Goal: Task Accomplishment & Management: Use online tool/utility

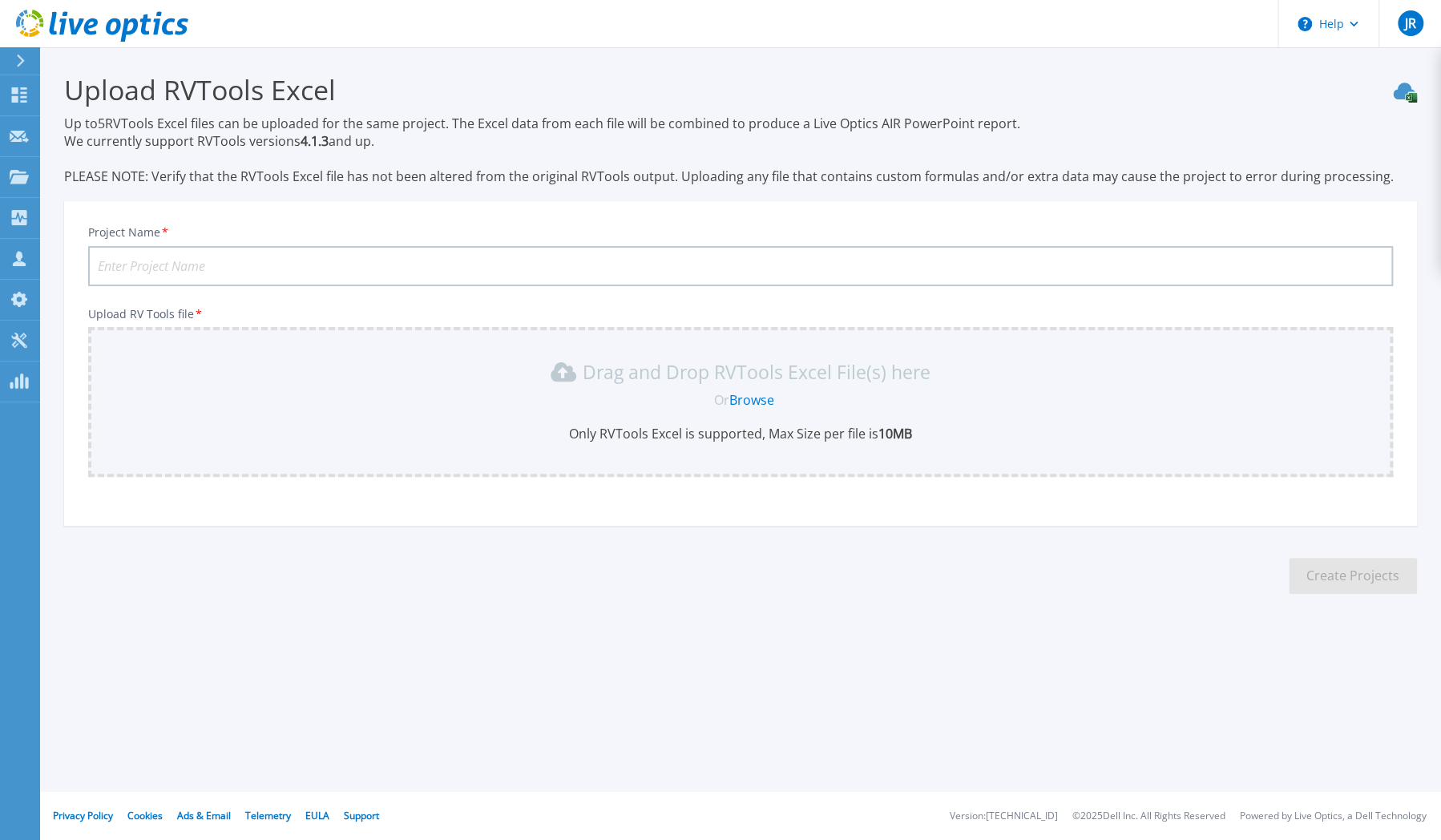
click at [322, 273] on input "Project Name *" at bounding box center [740, 266] width 1305 height 40
click at [350, 269] on input "ENI 1" at bounding box center [740, 266] width 1305 height 40
click at [218, 264] on input "ENI UKSVV" at bounding box center [740, 266] width 1305 height 40
type input "ENI UKSVV127"
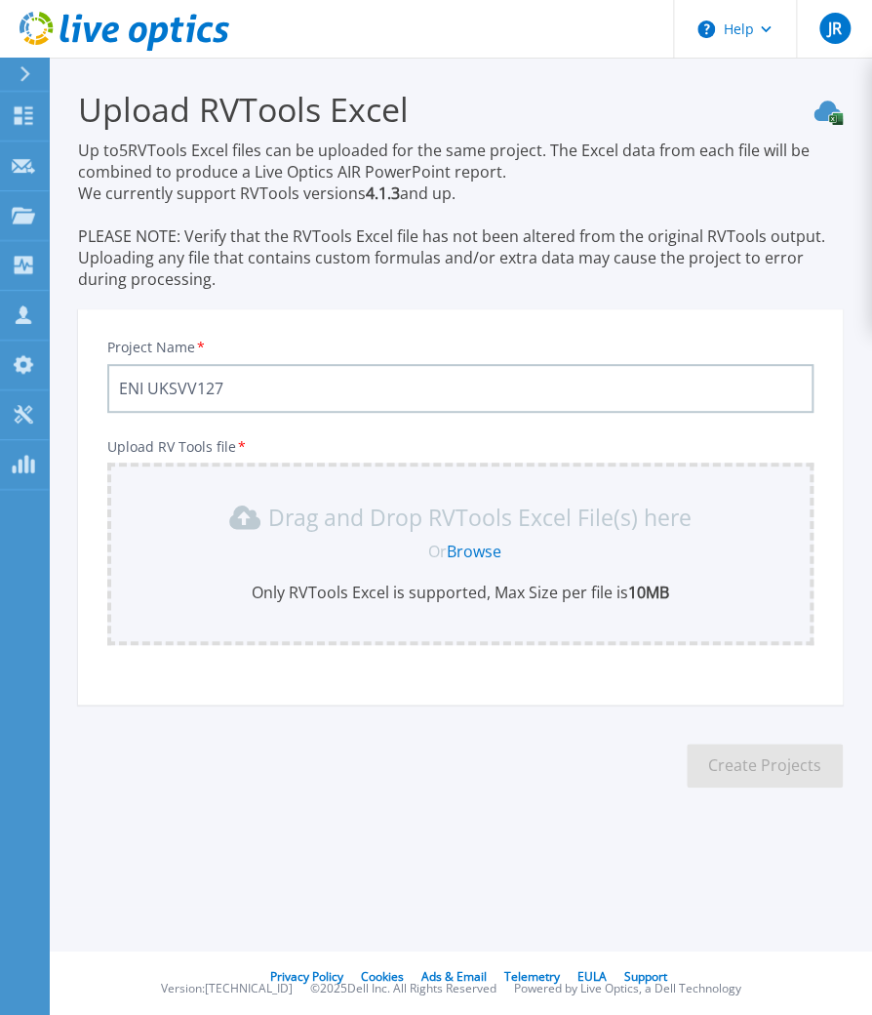
click at [478, 545] on link "Browse" at bounding box center [474, 551] width 55 height 21
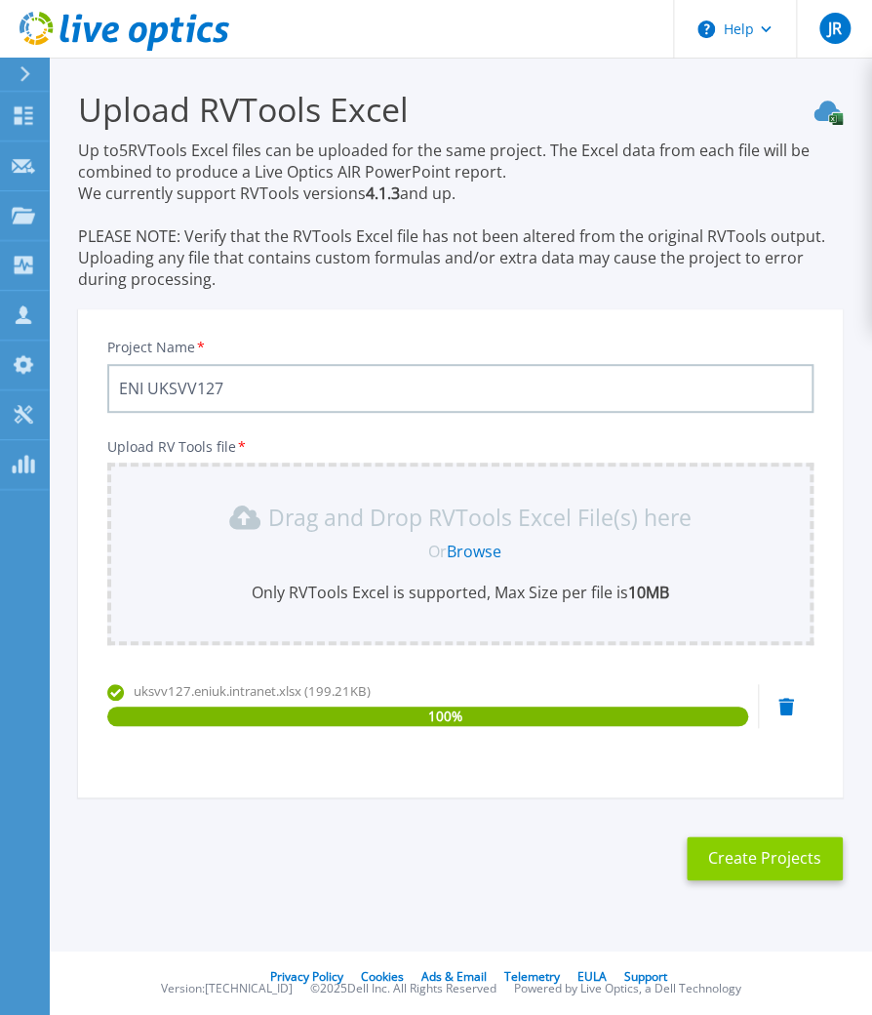
click at [757, 852] on button "Create Projects" at bounding box center [765, 858] width 156 height 44
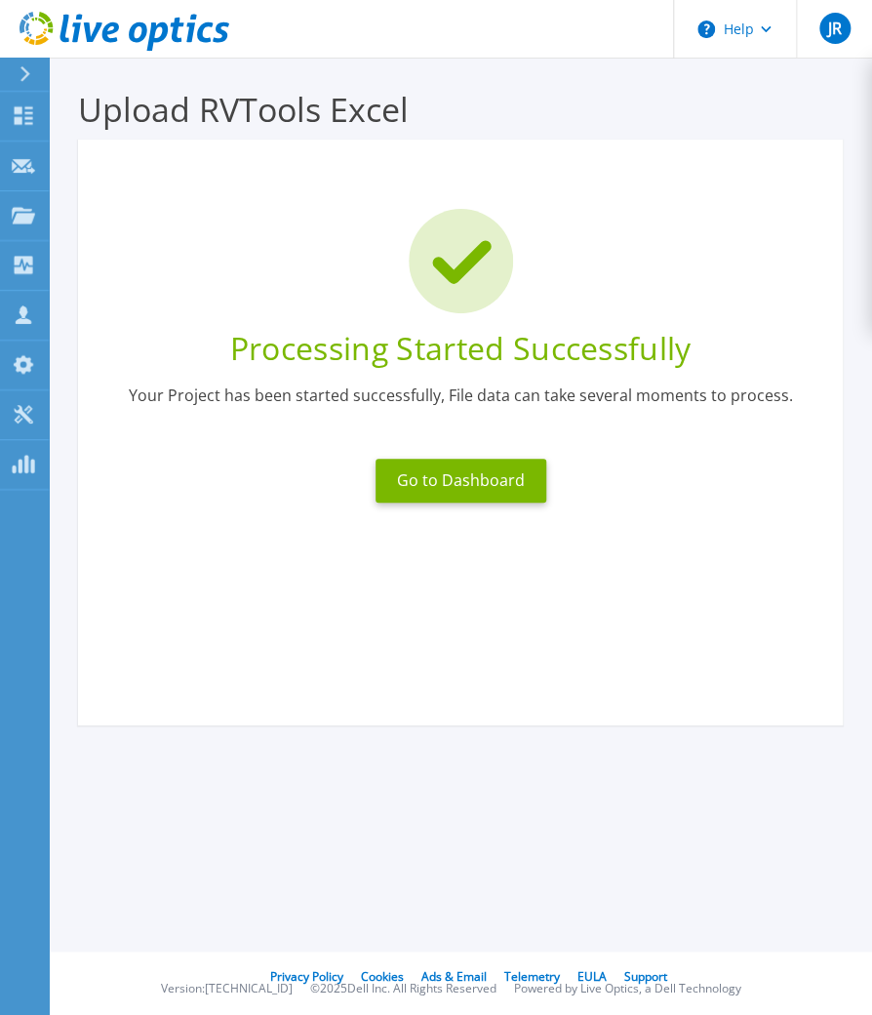
click at [93, 19] on icon at bounding box center [125, 32] width 210 height 40
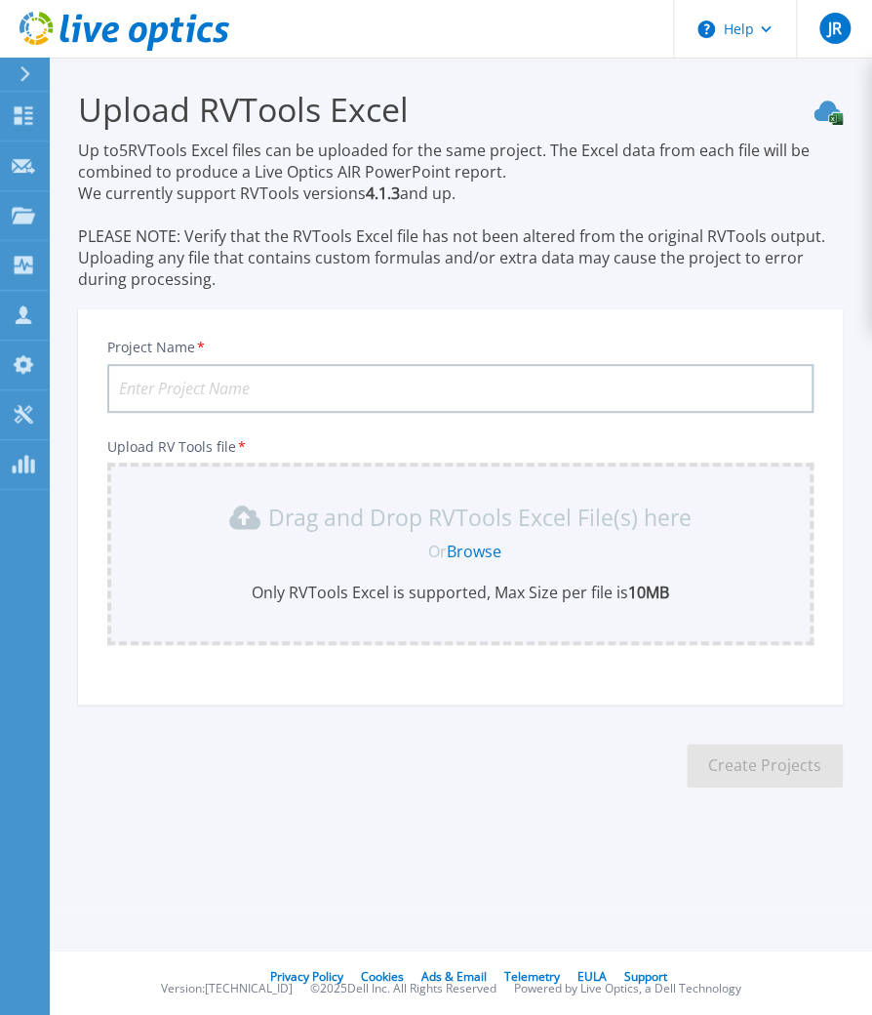
click at [337, 382] on input "Project Name *" at bounding box center [460, 388] width 706 height 49
type input "ENI UKSVV157"
click at [495, 552] on link "Browse" at bounding box center [474, 551] width 55 height 21
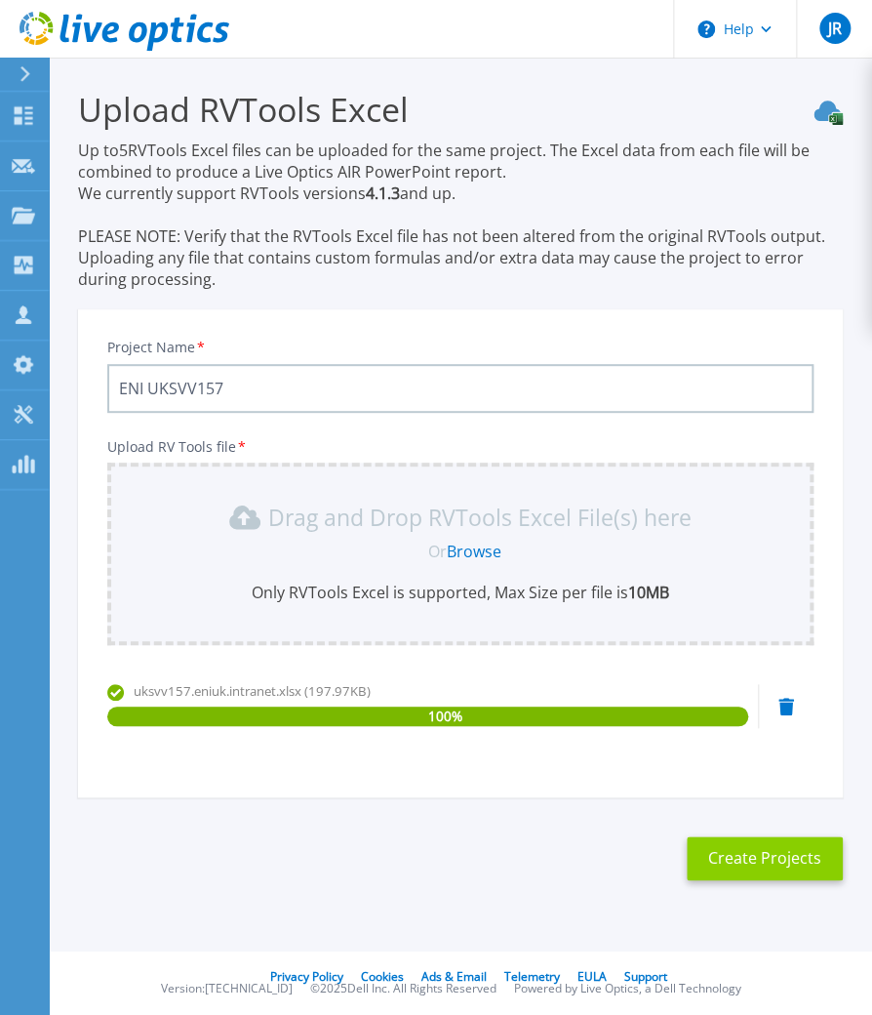
click at [769, 867] on button "Create Projects" at bounding box center [765, 858] width 156 height 44
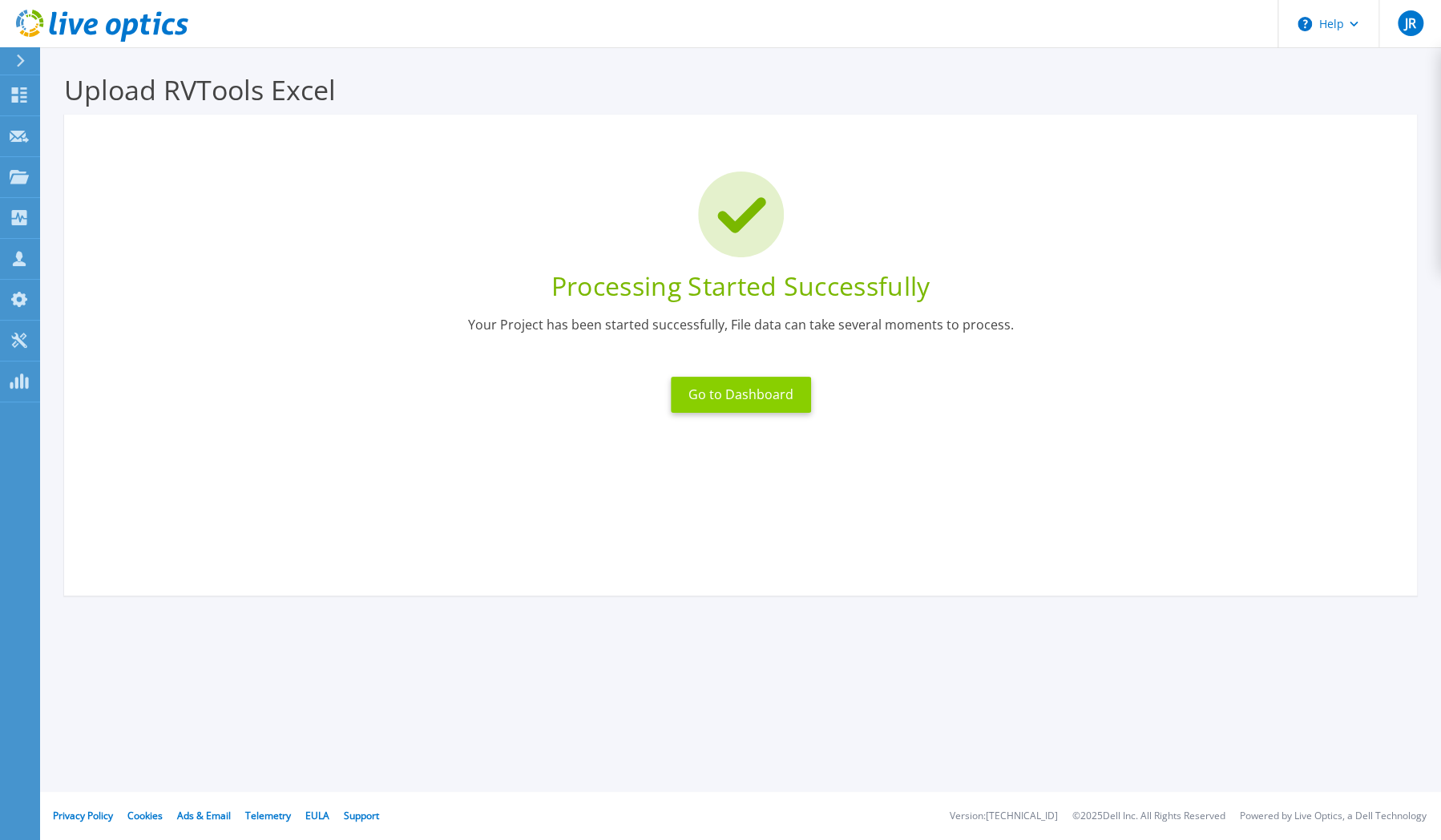
click at [716, 385] on button "Go to Dashboard" at bounding box center [741, 395] width 140 height 36
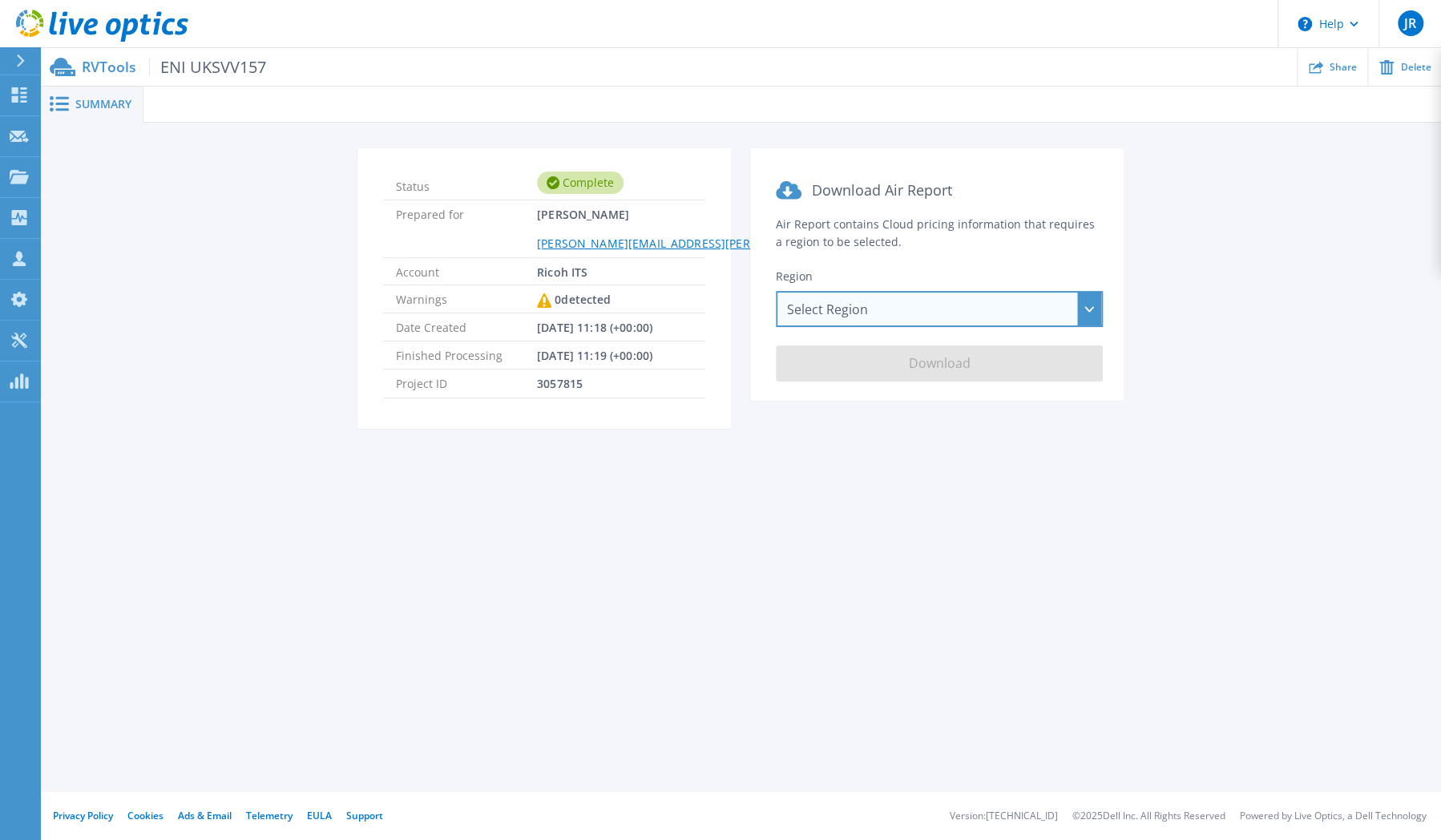
click at [847, 306] on div "Select Region [GEOGRAPHIC_DATA] ([GEOGRAPHIC_DATA]) [GEOGRAPHIC_DATA] ([GEOGRAP…" at bounding box center [939, 309] width 327 height 36
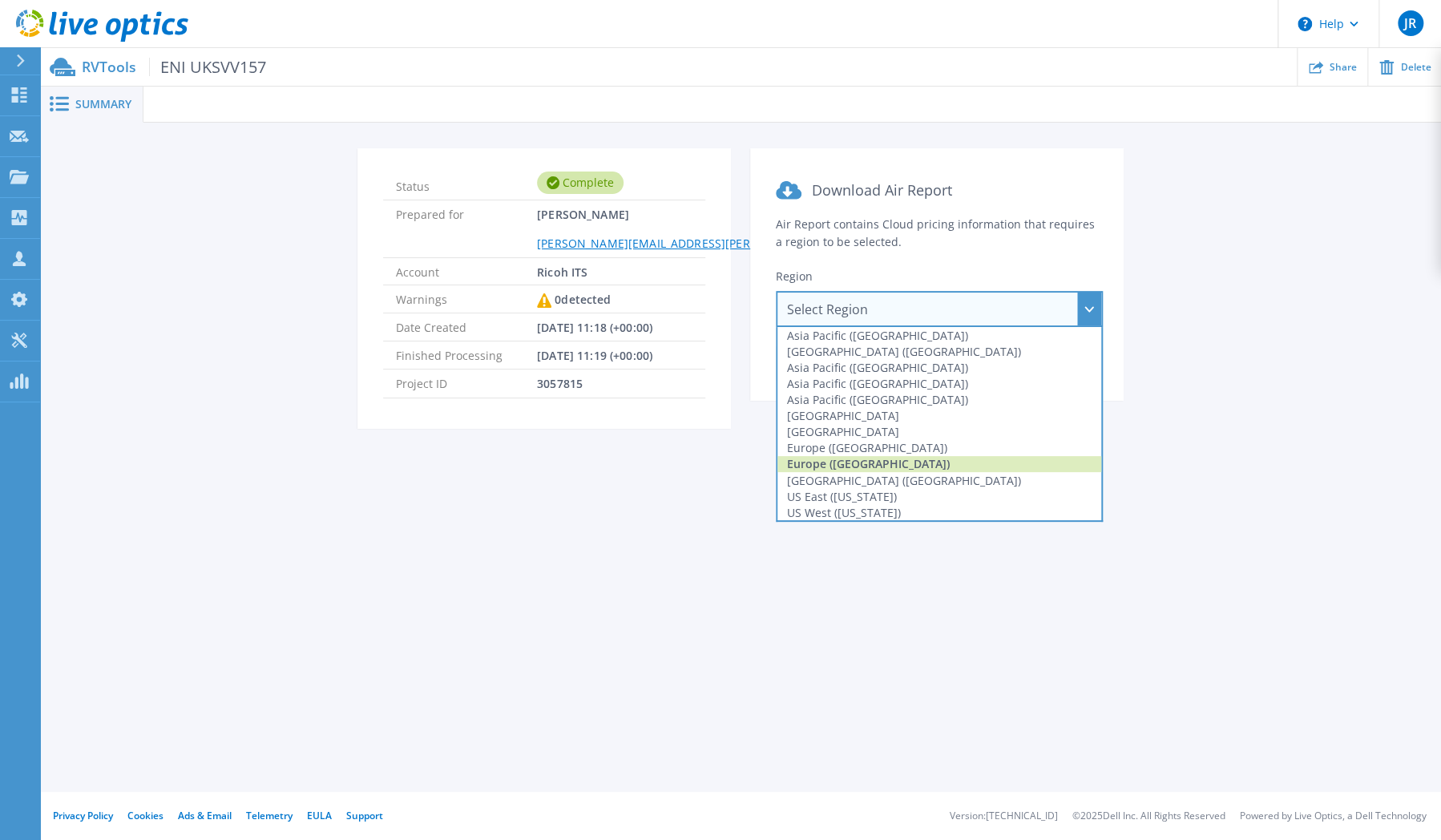
click at [853, 470] on div "Europe ([GEOGRAPHIC_DATA])" at bounding box center [939, 464] width 324 height 16
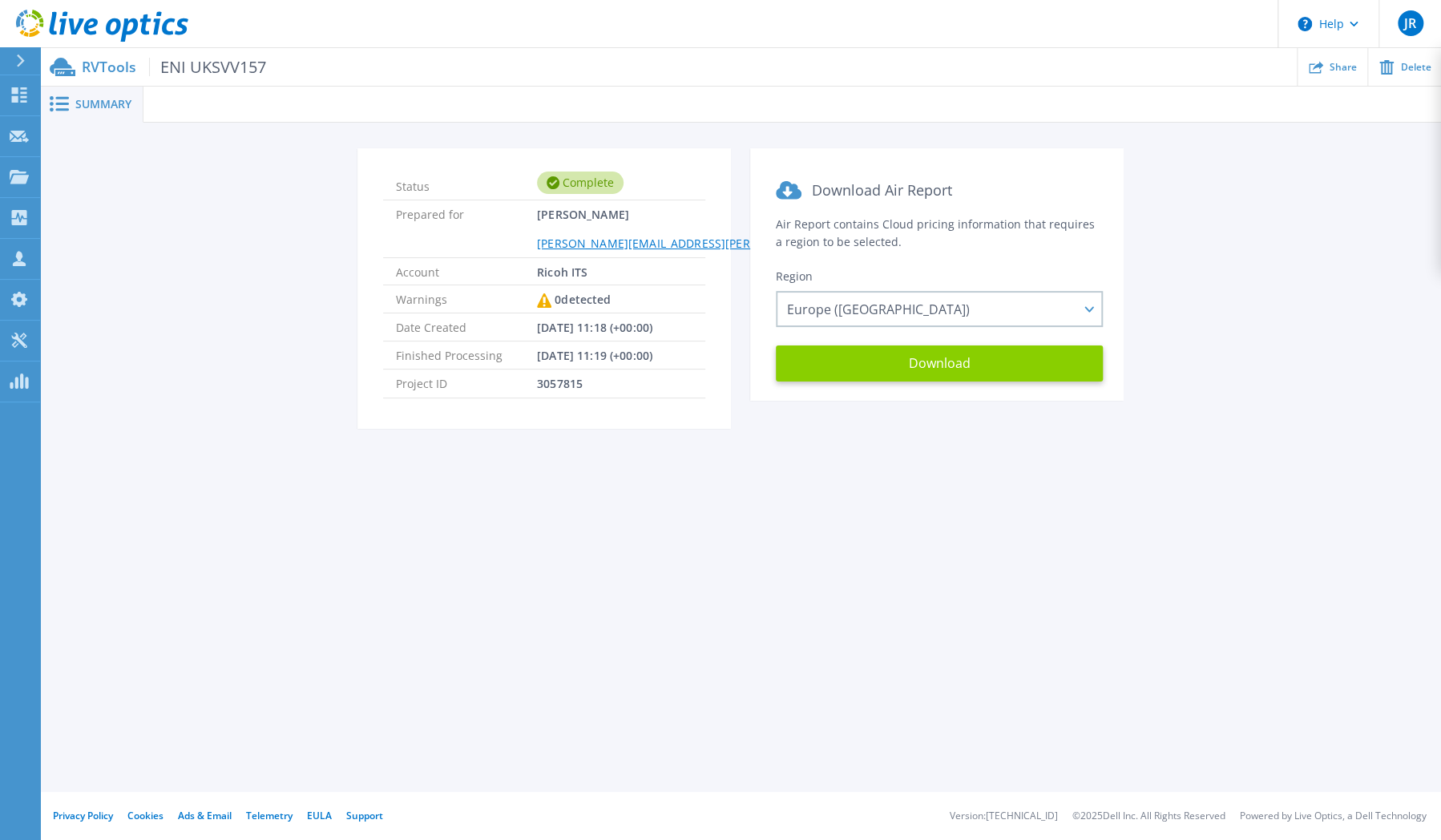
click at [917, 353] on button "Download" at bounding box center [939, 364] width 327 height 36
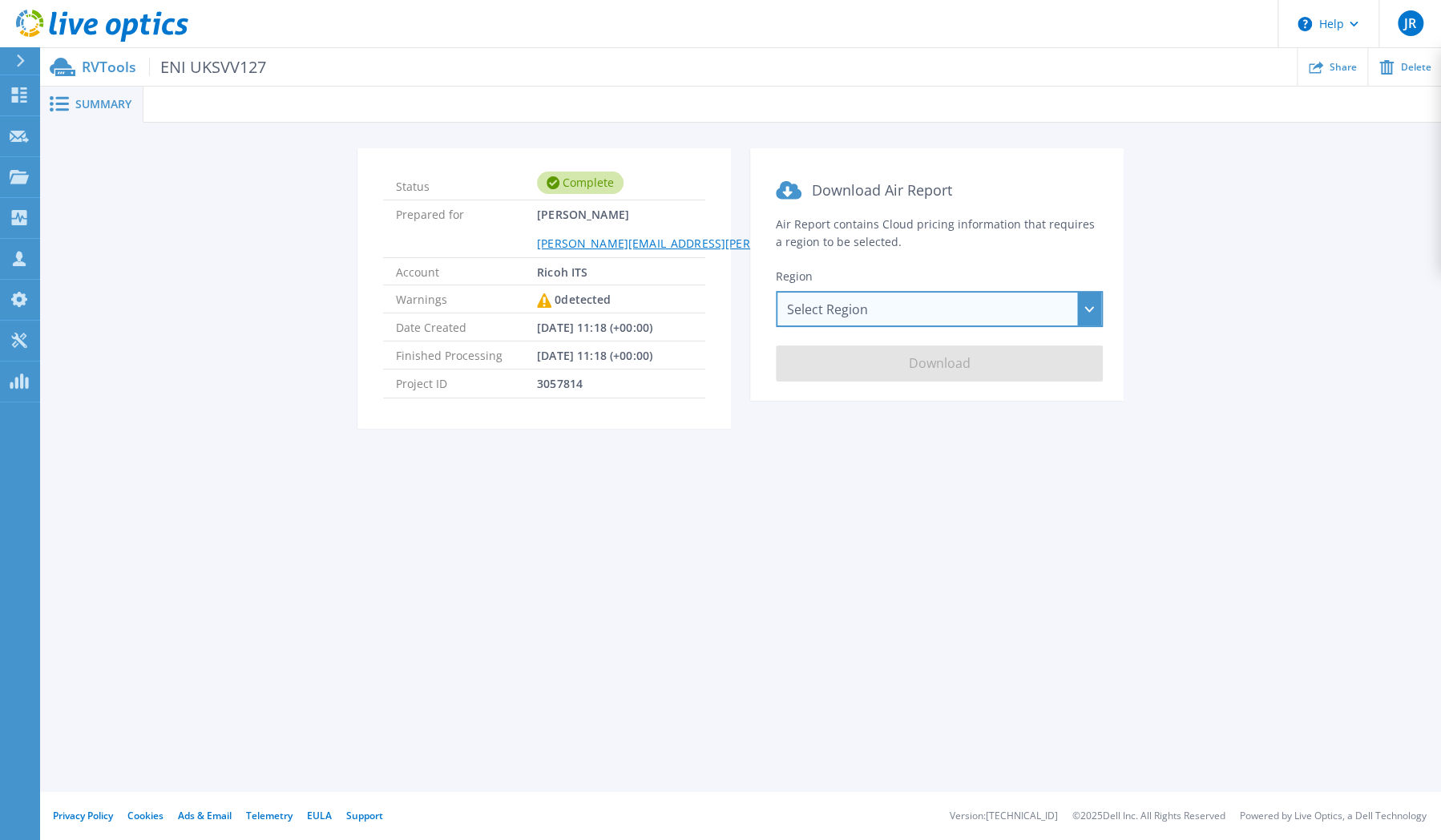
click at [868, 298] on div "Select Region Asia Pacific (Hong Kong) Asia Pacific (Mumbai) Asia Pacific (Seou…" at bounding box center [939, 309] width 327 height 36
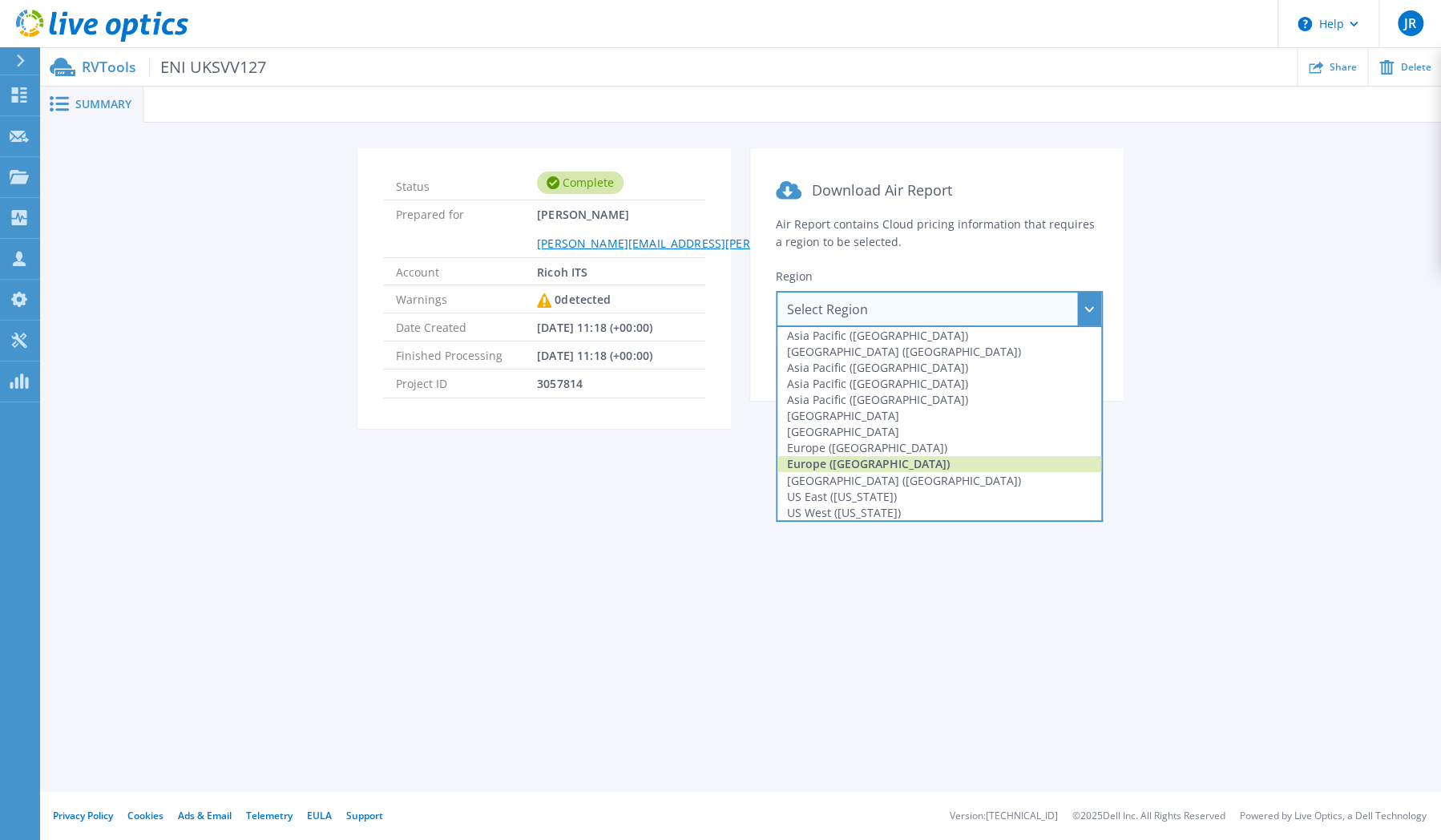
click at [884, 463] on div "Europe (London)" at bounding box center [939, 464] width 324 height 16
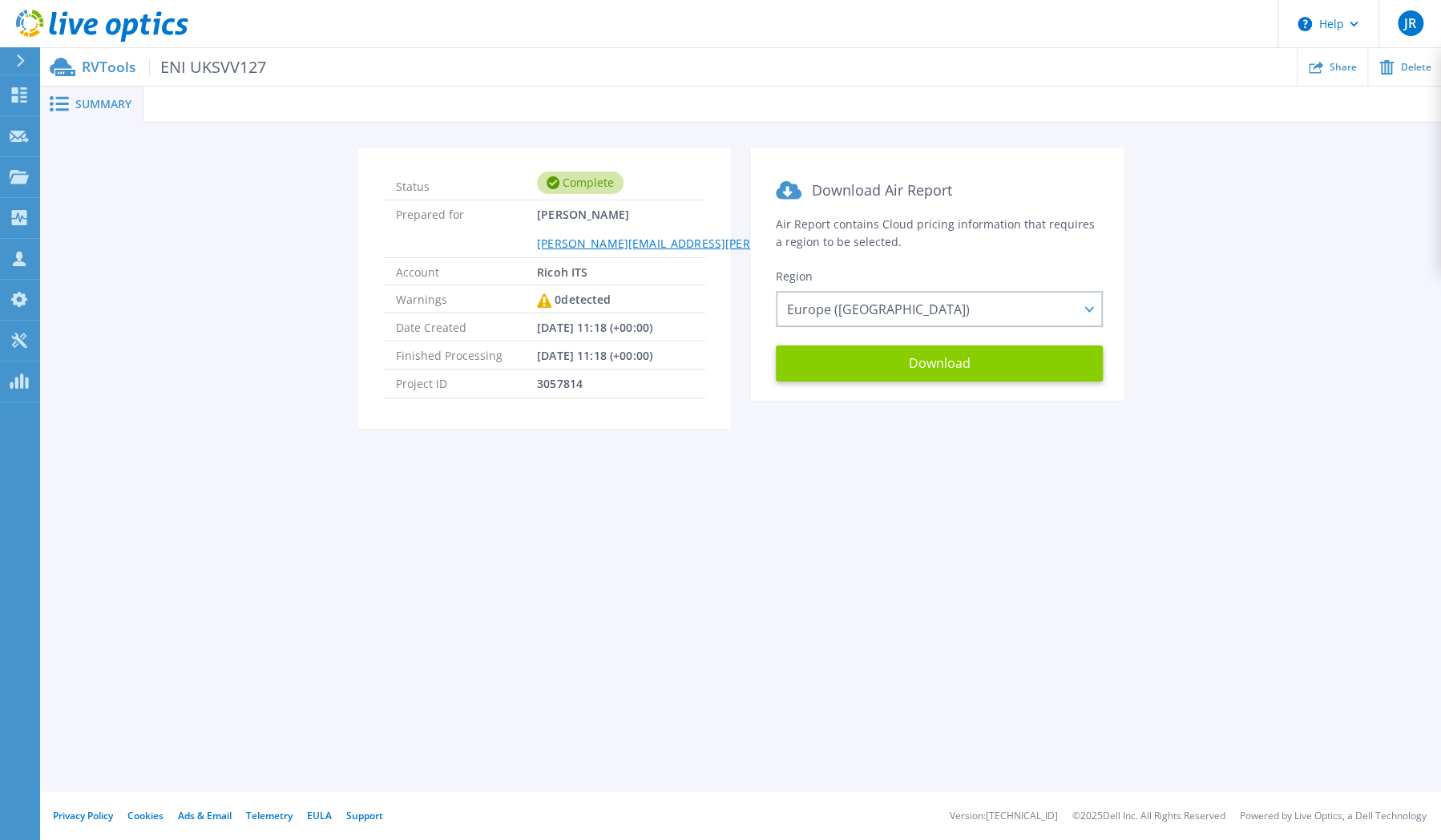
click at [934, 367] on button "Download" at bounding box center [939, 364] width 327 height 36
click at [106, 61] on p "RVTools ENI UKSVV127" at bounding box center [174, 67] width 184 height 18
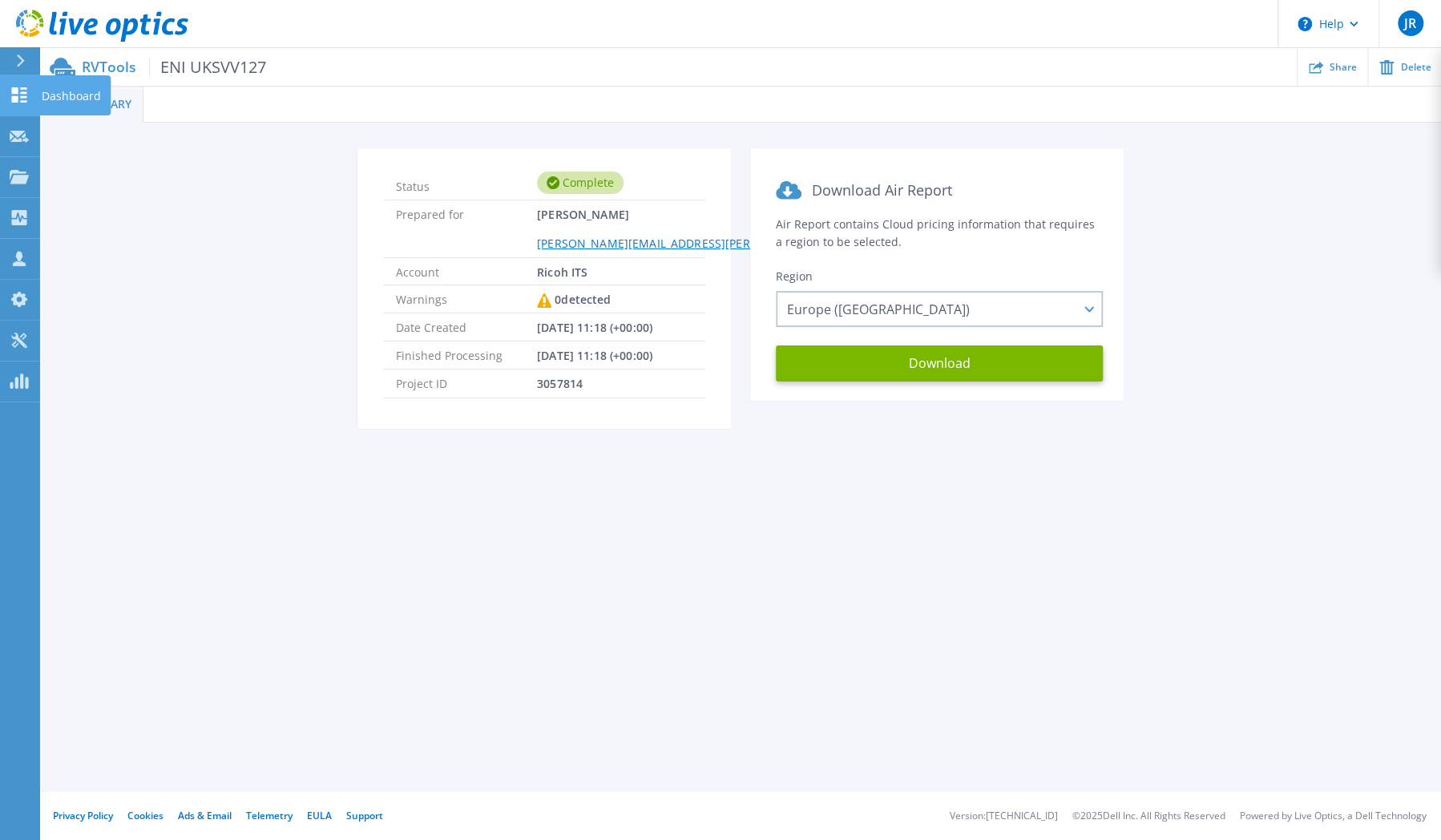
click at [13, 93] on icon at bounding box center [20, 94] width 16 height 16
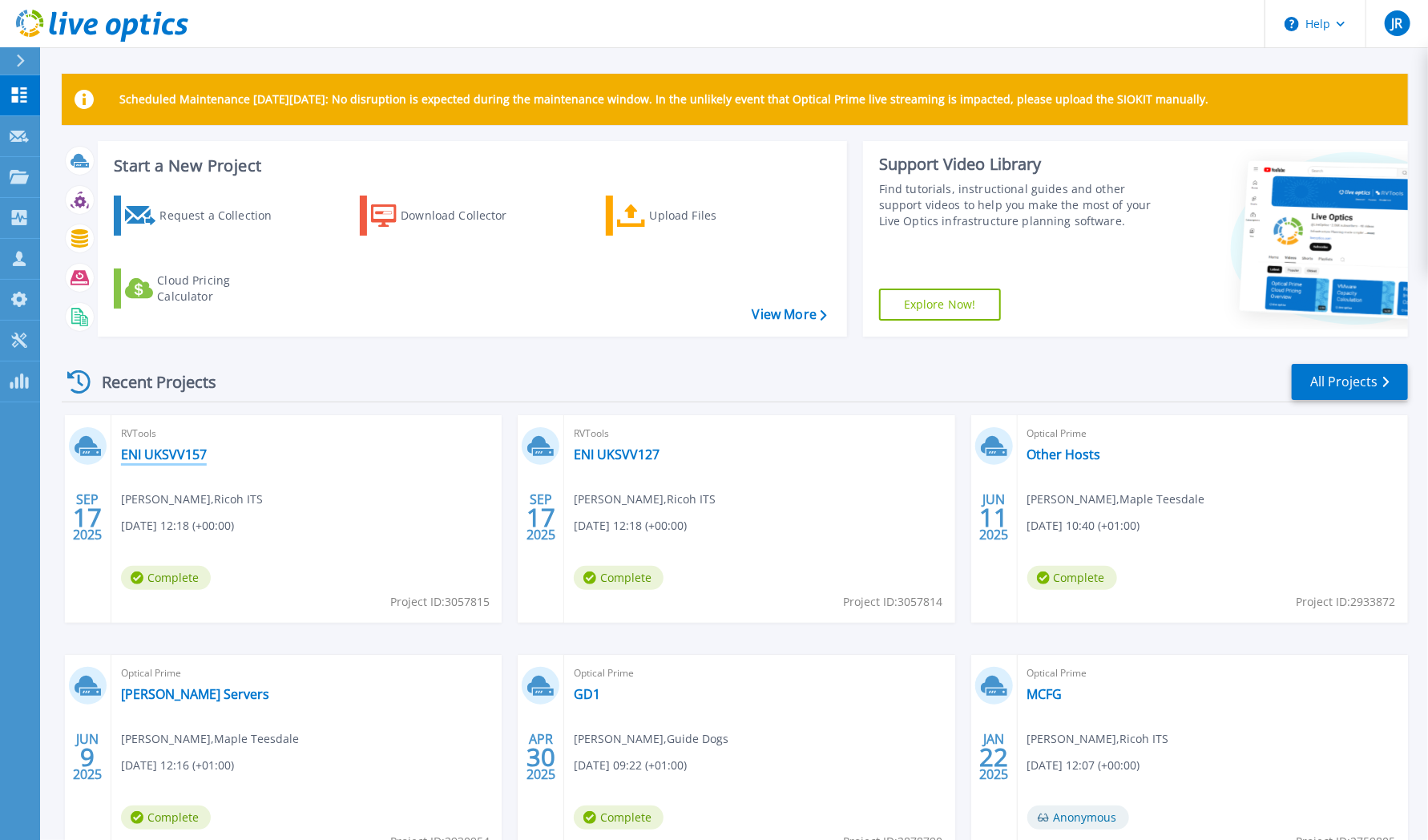
click at [141, 452] on link "ENI UKSVV157" at bounding box center [163, 454] width 85 height 16
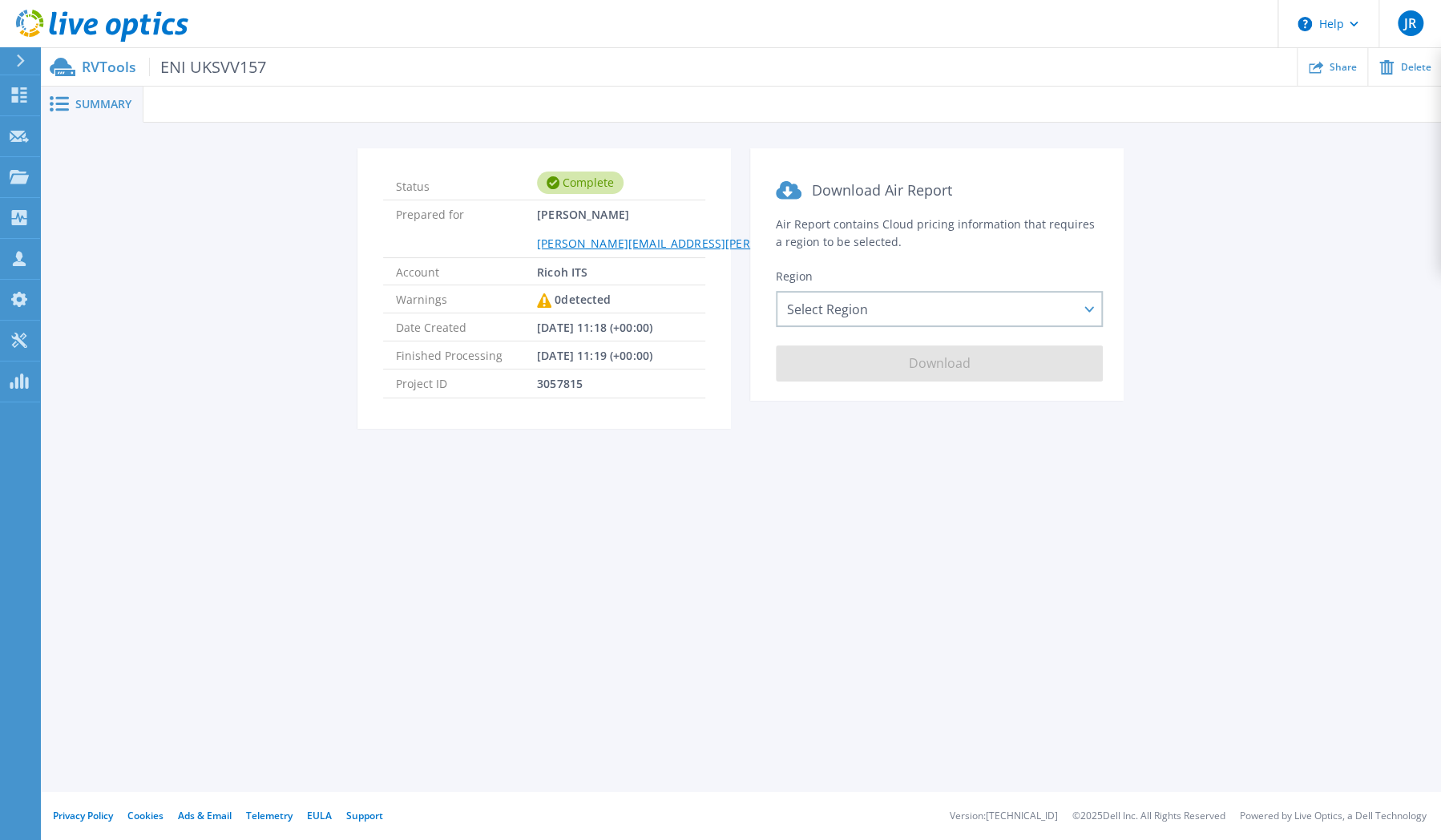
click at [114, 107] on span "Summary" at bounding box center [104, 104] width 56 height 11
click at [109, 73] on p "RVTools ENI UKSVV157" at bounding box center [174, 67] width 184 height 18
click at [209, 71] on span "ENI UKSVV157" at bounding box center [207, 67] width 117 height 18
click at [939, 313] on div "Select Region [GEOGRAPHIC_DATA] ([GEOGRAPHIC_DATA]) [GEOGRAPHIC_DATA] ([GEOGRAP…" at bounding box center [939, 309] width 327 height 36
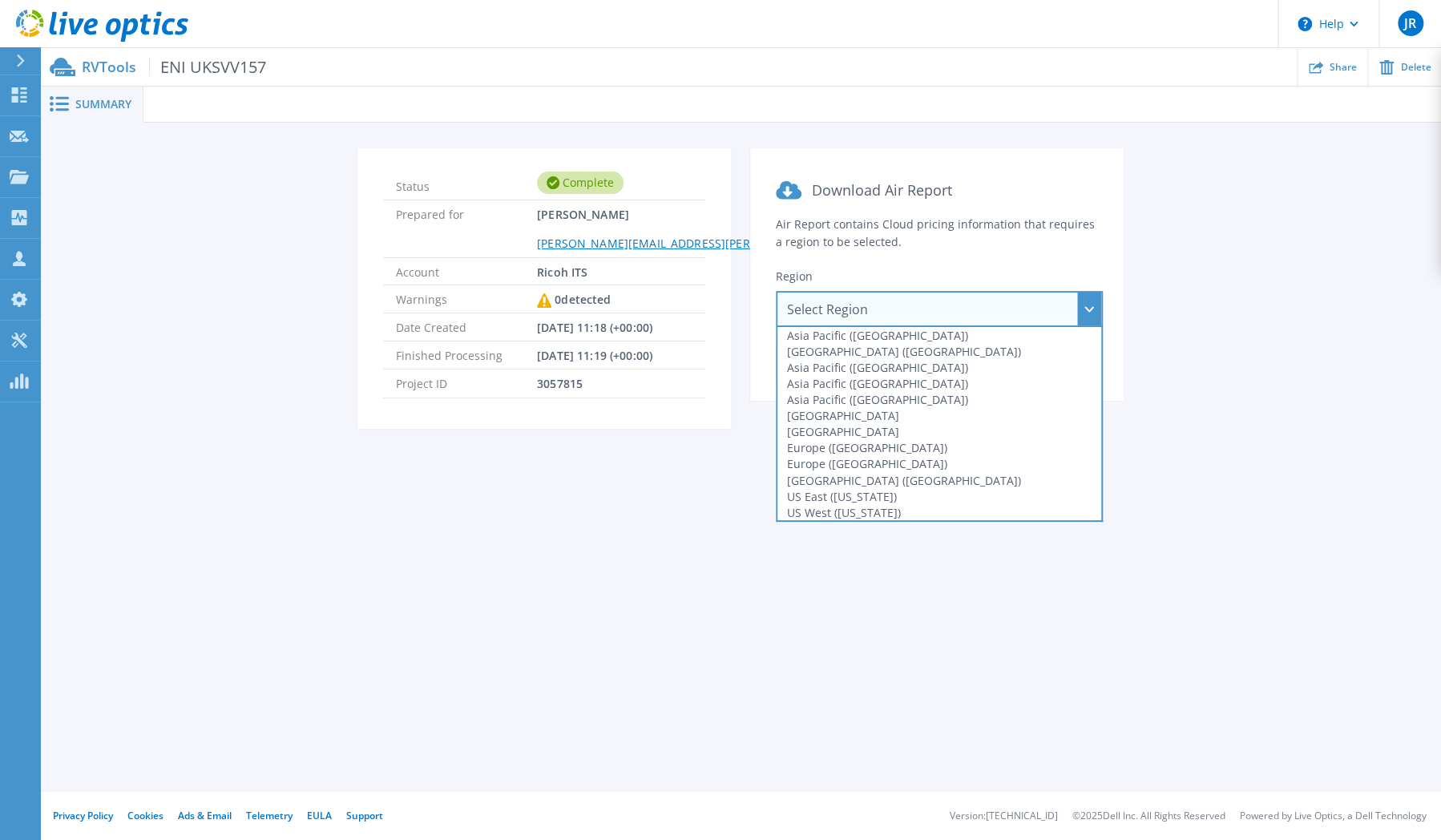
click at [334, 314] on div "Status Complete Prepared for [PERSON_NAME] [PERSON_NAME][EMAIL_ADDRESS][PERSON_…" at bounding box center [740, 297] width 1353 height 300
